Goal: Task Accomplishment & Management: Manage account settings

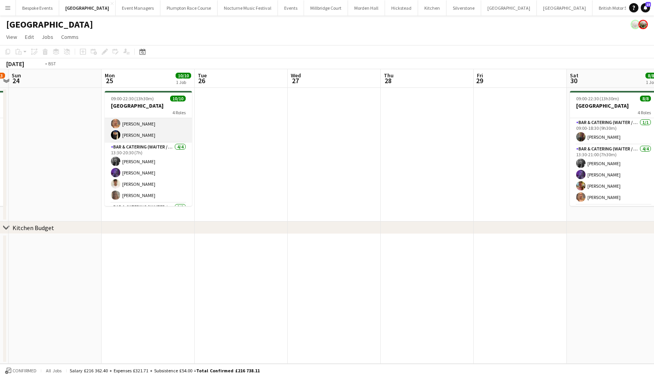
scroll to position [0, 282]
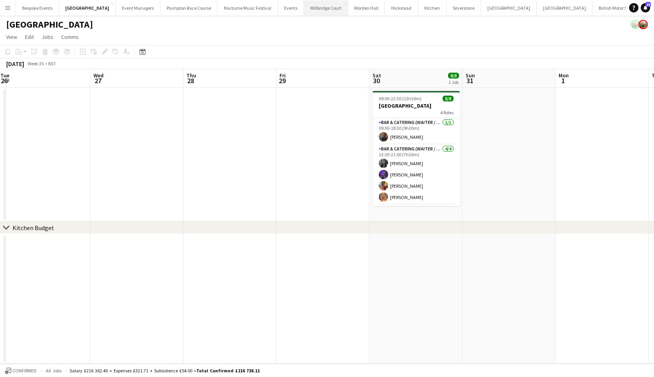
click at [315, 11] on button "[GEOGRAPHIC_DATA]" at bounding box center [326, 7] width 44 height 15
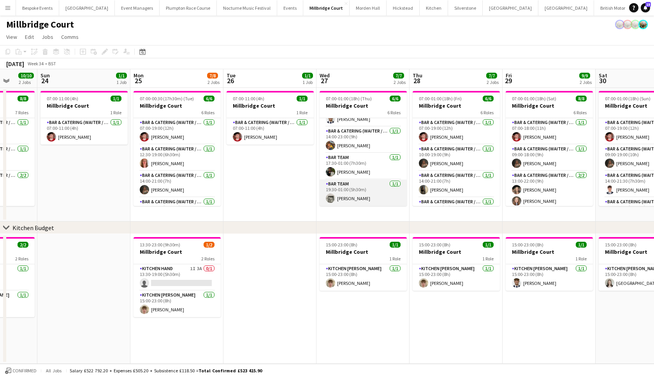
scroll to position [71, 0]
click at [342, 196] on app-card-role "Bar Team 1/1 19:30-01:00 (5h30m) Felix Codling" at bounding box center [362, 193] width 87 height 26
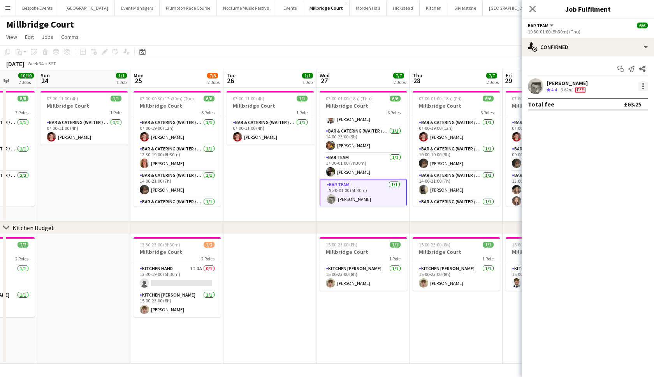
click at [642, 87] on div at bounding box center [642, 86] width 9 height 9
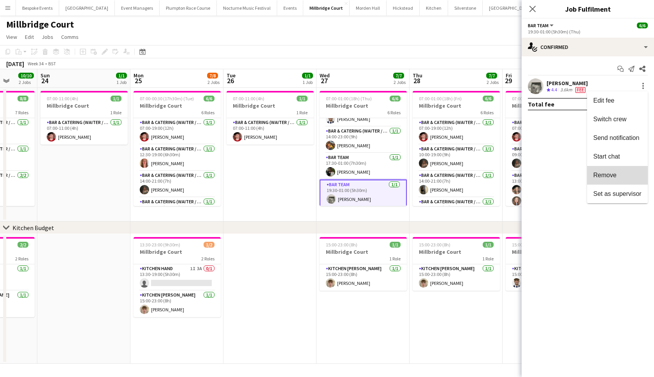
click at [617, 176] on span "Remove" at bounding box center [617, 175] width 48 height 7
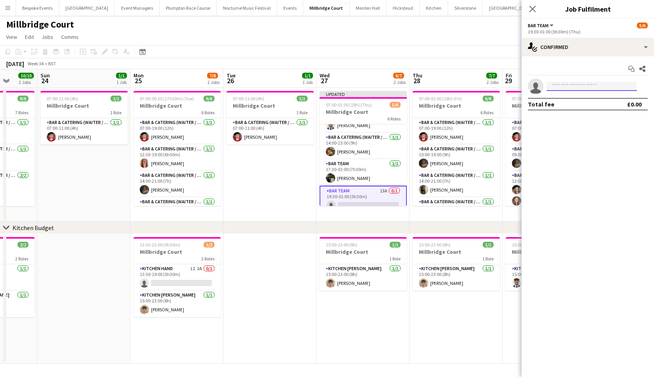
click at [593, 90] on input at bounding box center [591, 86] width 90 height 9
type input "******"
click at [589, 106] on span "mortimert7@gmail.com" at bounding box center [591, 104] width 78 height 6
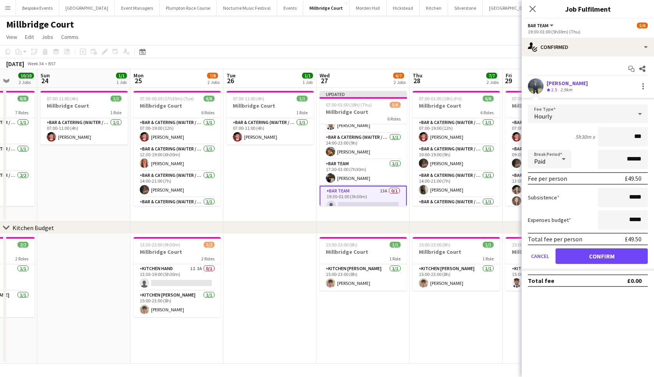
type input "**"
type input "******"
click at [601, 264] on button "Confirm" at bounding box center [601, 257] width 92 height 16
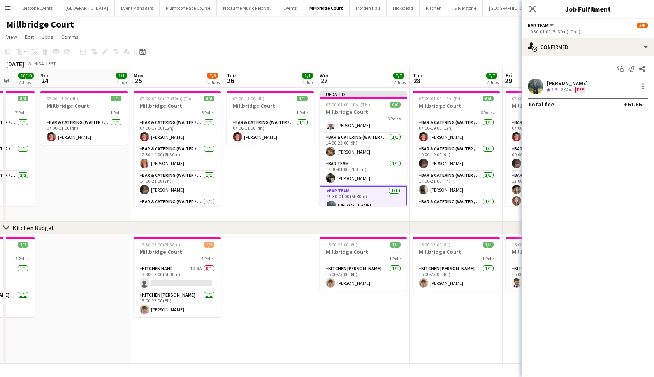
click at [481, 48] on app-toolbar "Copy Paste Paste Command V Paste with crew Command Shift V Paste linked Job Del…" at bounding box center [327, 51] width 654 height 13
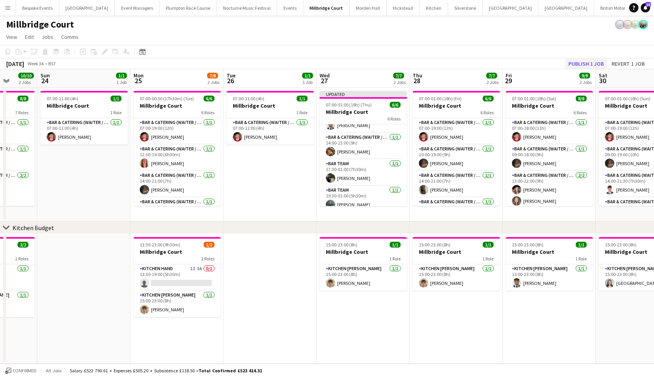
click at [586, 62] on button "Publish 1 job" at bounding box center [586, 64] width 42 height 10
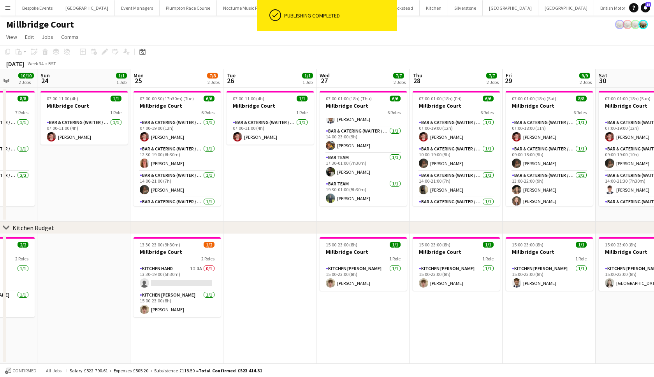
click at [351, 197] on app-card-role "Bar Team 1/1 19:30-01:00 (5h30m) Tom Mortimer" at bounding box center [362, 193] width 87 height 26
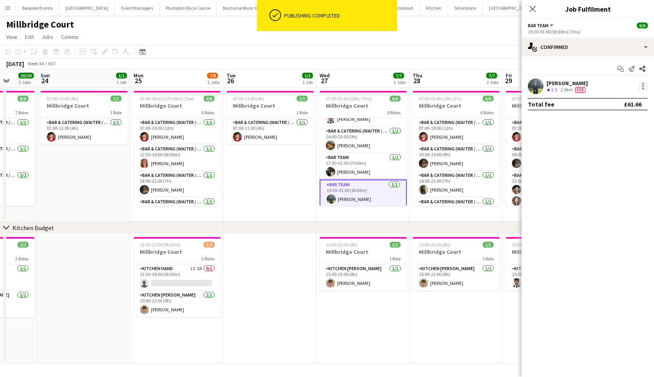
click at [641, 87] on div at bounding box center [642, 86] width 9 height 9
click at [630, 99] on span "Edit fee" at bounding box center [617, 100] width 48 height 7
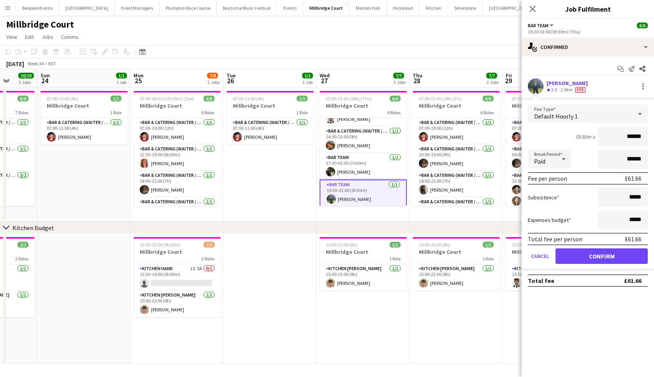
scroll to position [0, 0]
click at [609, 260] on button "Confirm" at bounding box center [601, 257] width 92 height 16
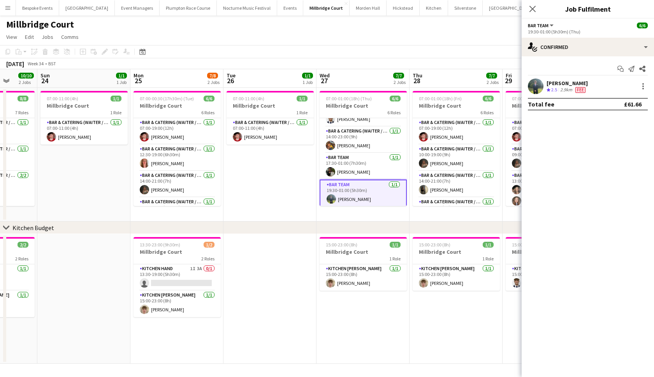
click at [286, 180] on app-date-cell "07:00-11:00 (4h) 1/1 Millbridge Court 1 Role Bar & Catering (Waiter / waitress)…" at bounding box center [269, 155] width 93 height 134
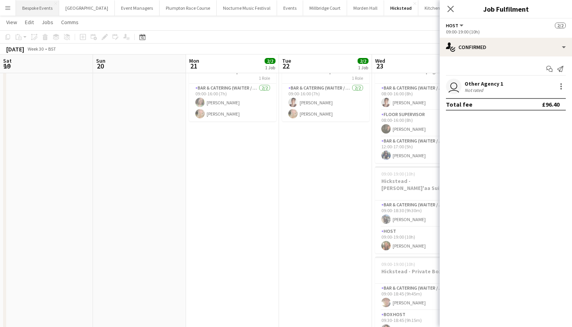
scroll to position [12, 0]
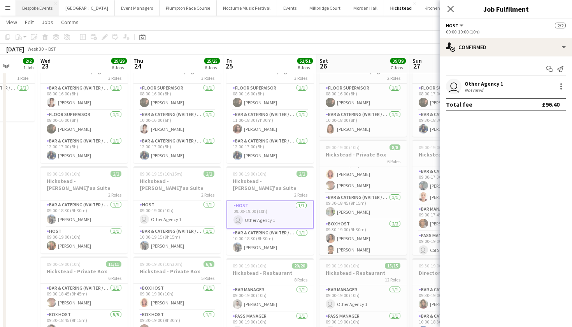
click at [37, 7] on button "Bespoke Events Close" at bounding box center [37, 7] width 43 height 15
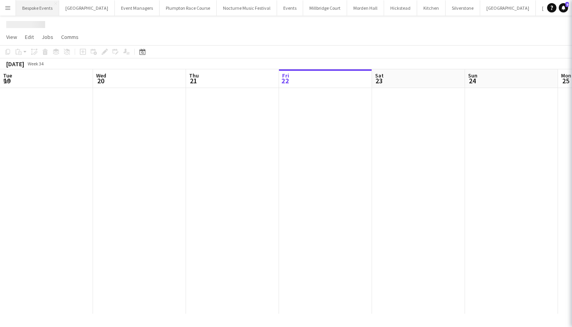
scroll to position [0, 186]
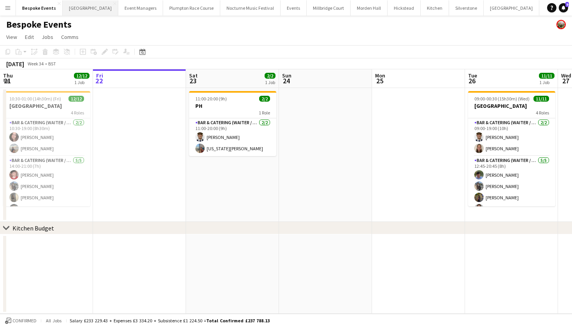
click at [77, 7] on button "[GEOGRAPHIC_DATA] Close" at bounding box center [91, 7] width 56 height 15
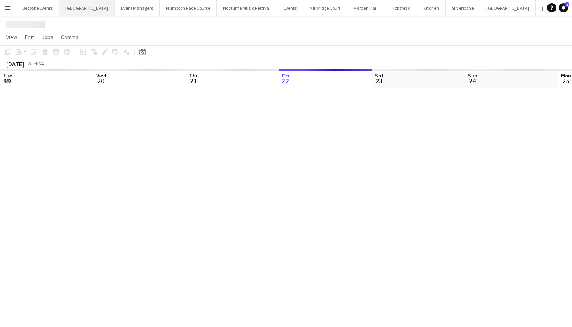
scroll to position [0, 186]
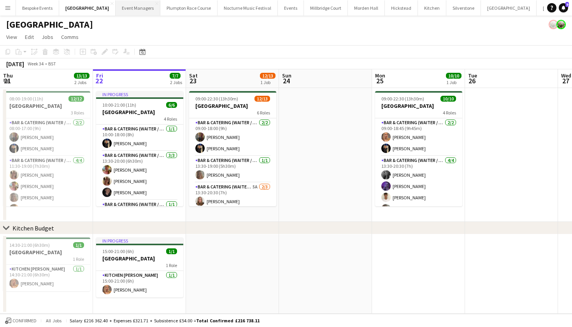
click at [136, 9] on button "Event Managers Close" at bounding box center [138, 7] width 45 height 15
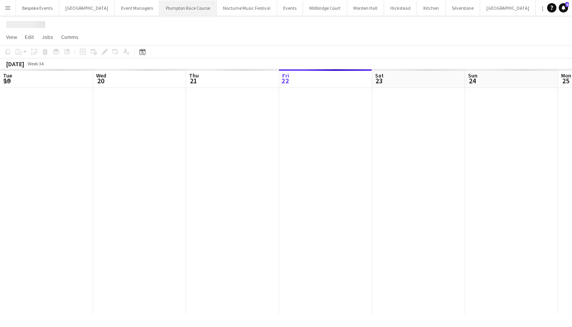
scroll to position [0, 186]
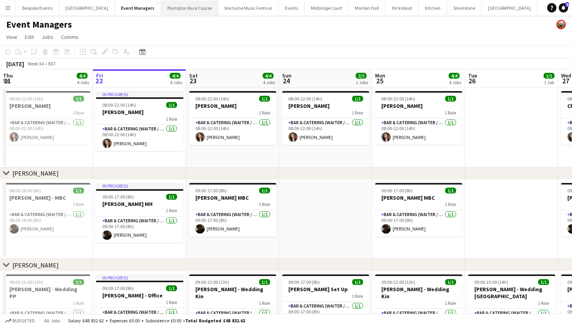
click at [170, 10] on button "Plumpton Race Course Close" at bounding box center [189, 7] width 57 height 15
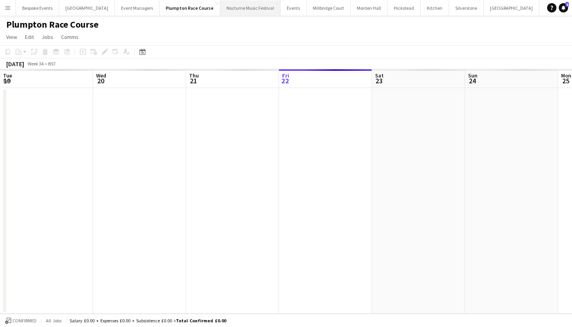
scroll to position [0, 186]
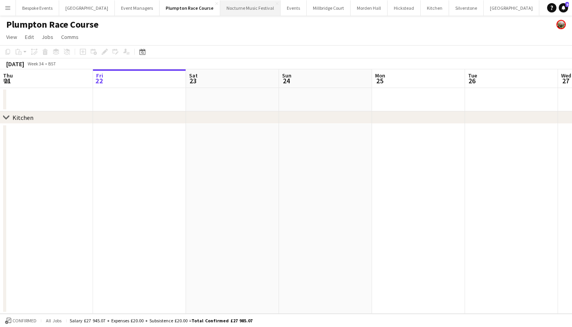
click at [223, 9] on button "Nocturne Music Festival Close" at bounding box center [250, 7] width 60 height 15
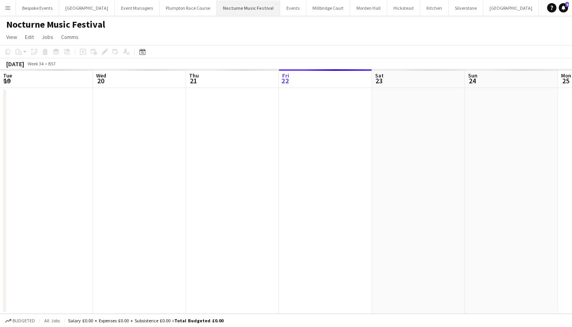
scroll to position [0, 186]
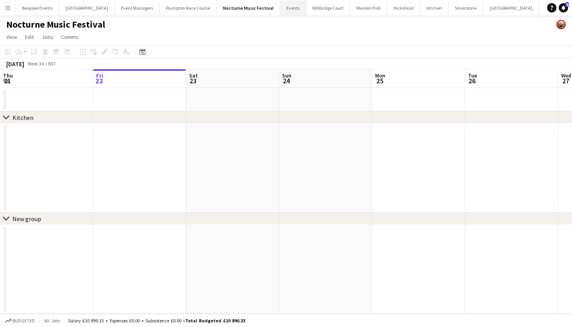
click at [280, 10] on button "Events Close" at bounding box center [293, 7] width 26 height 15
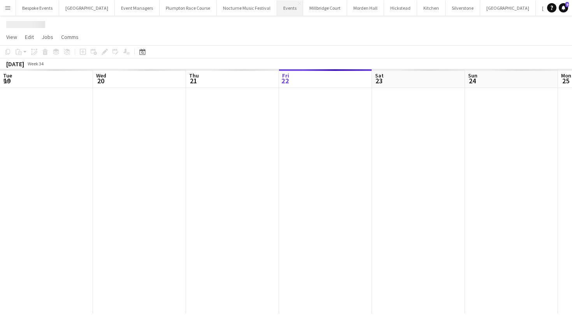
scroll to position [0, 186]
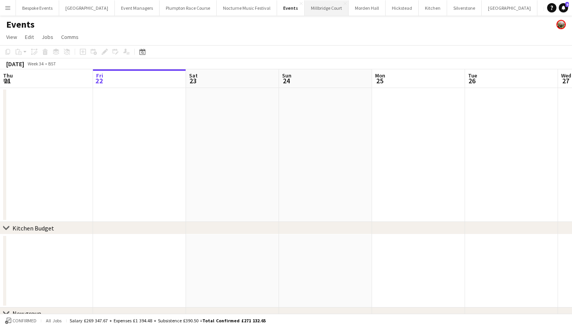
click at [309, 9] on button "[GEOGRAPHIC_DATA]" at bounding box center [327, 7] width 44 height 15
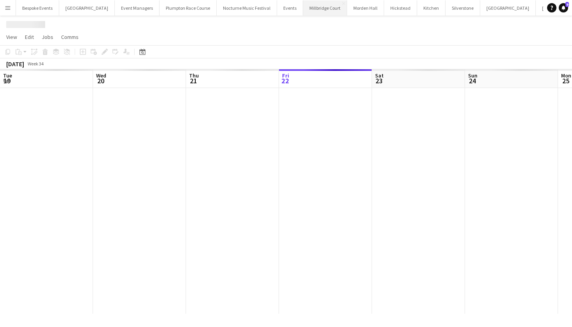
scroll to position [0, 186]
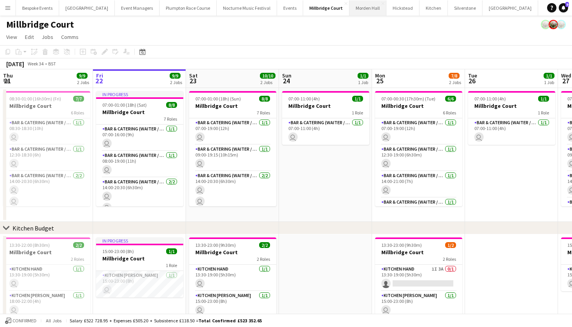
click at [349, 9] on button "[GEOGRAPHIC_DATA] Close" at bounding box center [367, 7] width 37 height 15
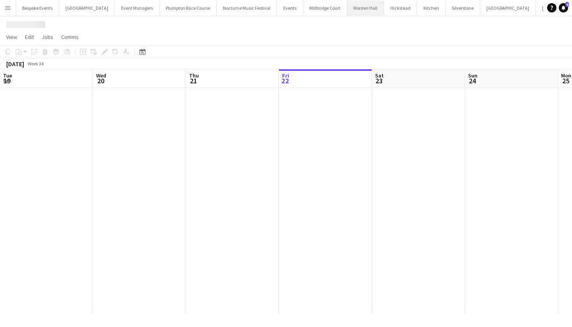
scroll to position [0, 186]
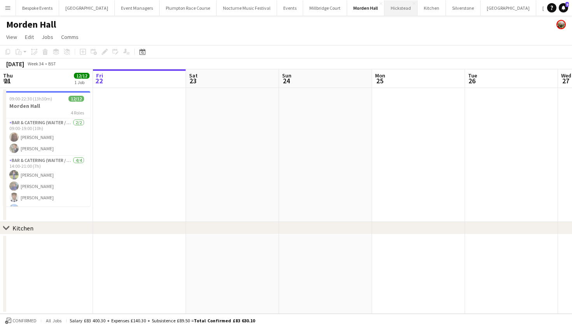
click at [384, 7] on button "Hickstead Close" at bounding box center [400, 7] width 33 height 15
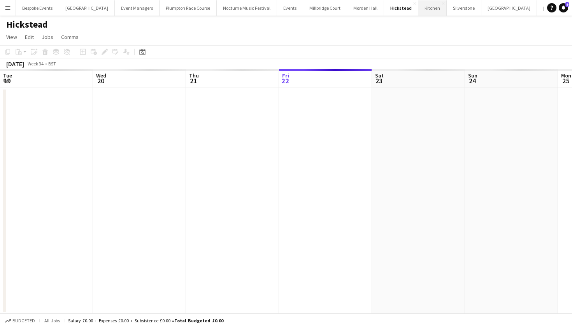
scroll to position [0, 186]
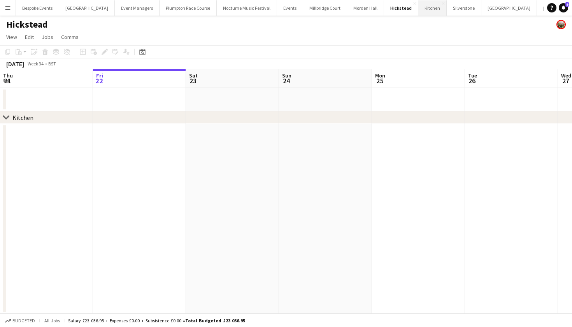
click at [418, 7] on button "Kitchen Close" at bounding box center [432, 7] width 28 height 15
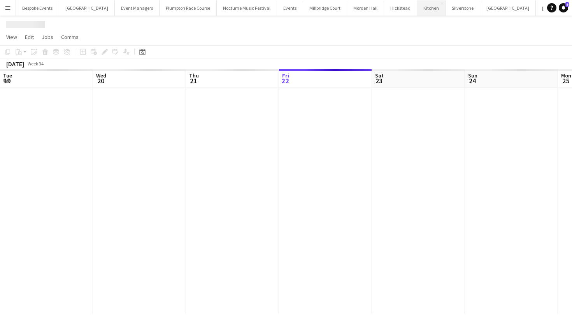
scroll to position [0, 186]
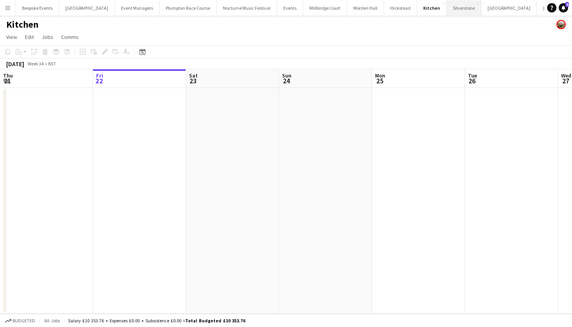
click at [447, 7] on button "Silverstone Close" at bounding box center [464, 7] width 35 height 15
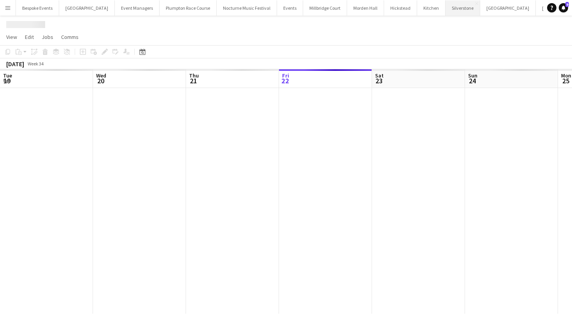
scroll to position [0, 186]
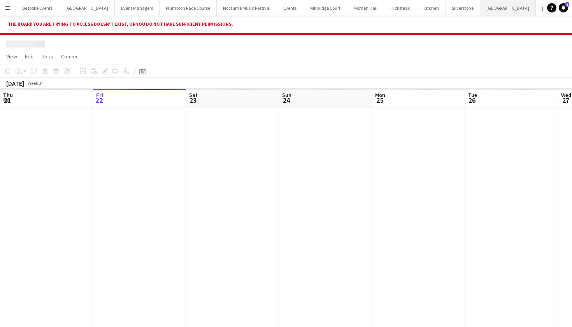
click at [480, 6] on button "Glastonbury Close" at bounding box center [508, 7] width 56 height 15
click at [433, 13] on button "[GEOGRAPHIC_DATA] Close" at bounding box center [461, 7] width 56 height 15
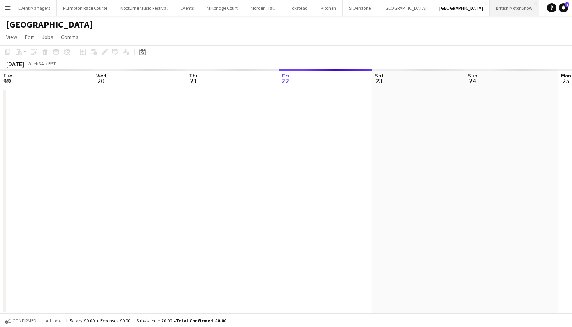
scroll to position [0, 186]
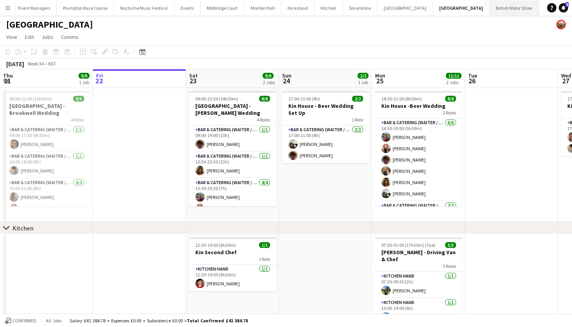
click at [489, 9] on button "British Motor Show Close" at bounding box center [513, 7] width 49 height 15
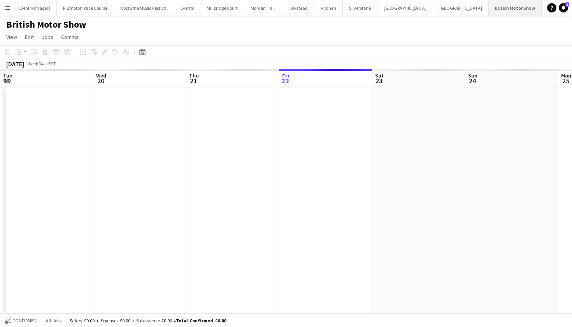
scroll to position [0, 186]
click at [542, 9] on button "KKHQ Close" at bounding box center [554, 7] width 25 height 15
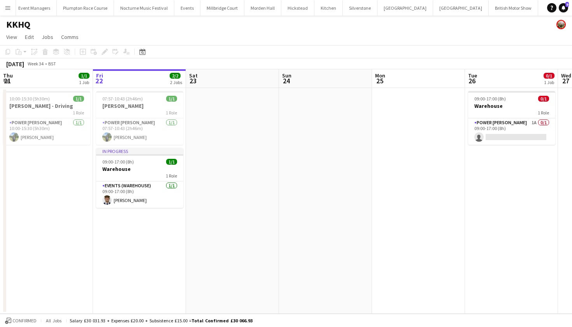
click at [563, 9] on button "LIMEKILN Close" at bounding box center [579, 7] width 32 height 15
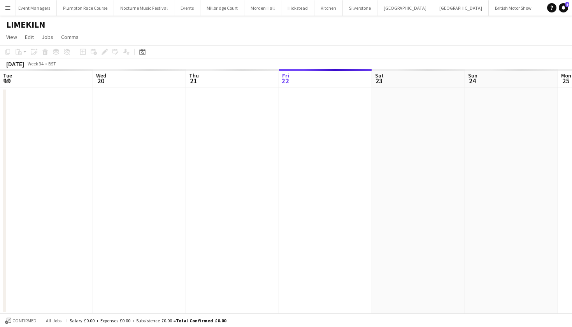
scroll to position [0, 186]
